Goal: Information Seeking & Learning: Learn about a topic

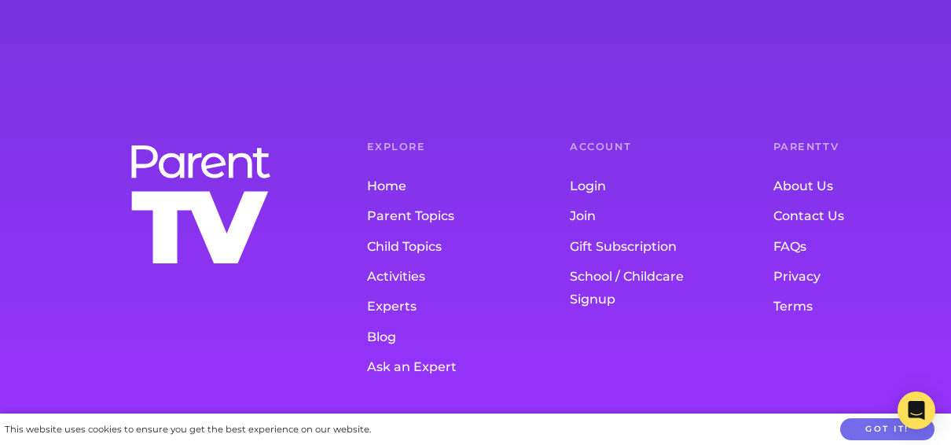
scroll to position [3786, 0]
click at [647, 245] on link "FAQs" at bounding box center [843, 246] width 141 height 30
